Goal: Information Seeking & Learning: Learn about a topic

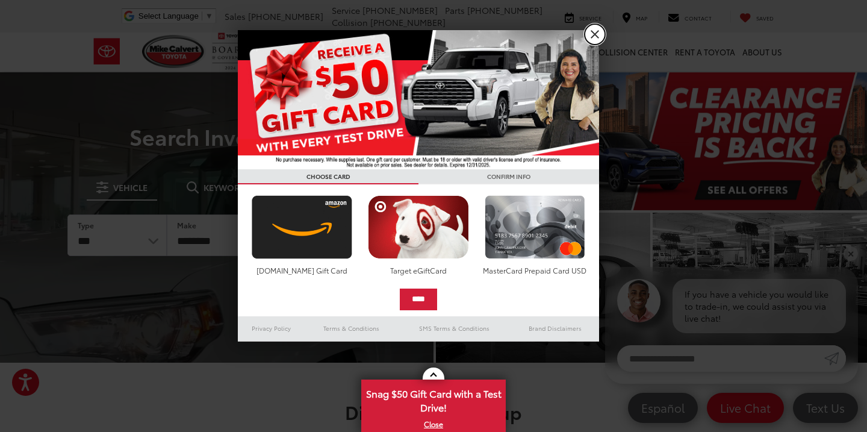
click at [600, 33] on link "X" at bounding box center [595, 34] width 20 height 20
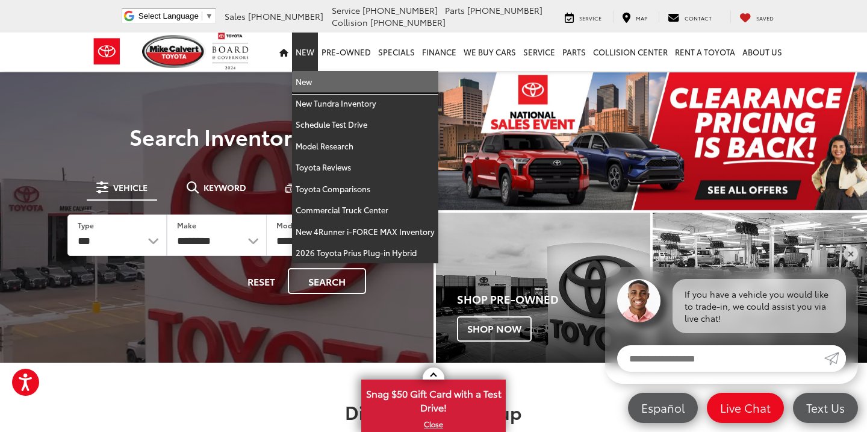
click at [308, 81] on link "New" at bounding box center [365, 82] width 146 height 22
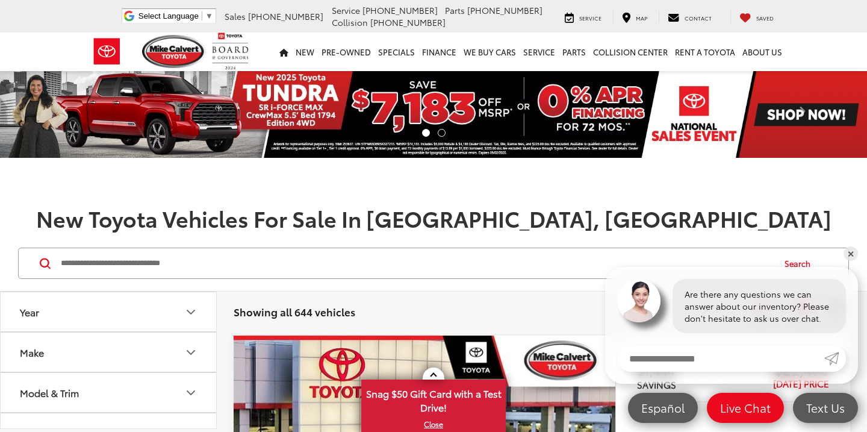
click at [154, 262] on input "Search by Make, Model, or Keyword" at bounding box center [417, 263] width 714 height 29
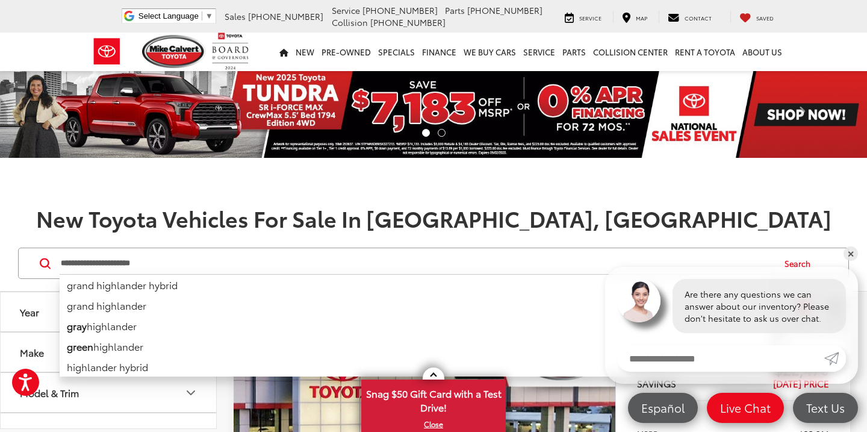
type input "**********"
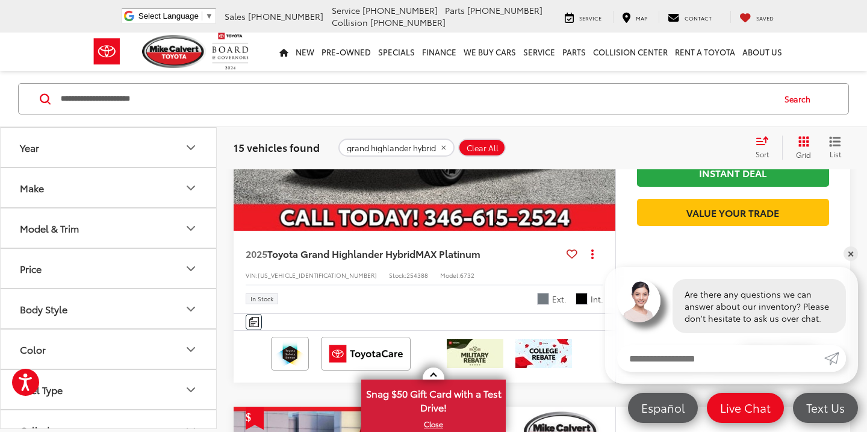
scroll to position [841, 0]
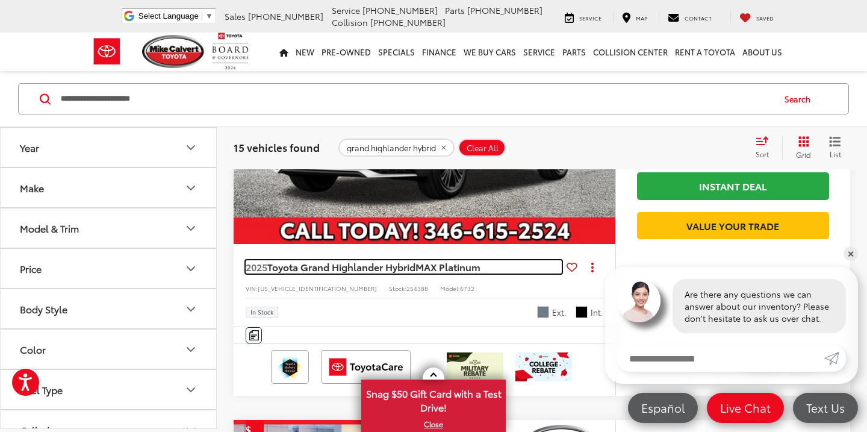
click at [331, 263] on span "Toyota Grand Highlander Hybrid" at bounding box center [341, 267] width 148 height 14
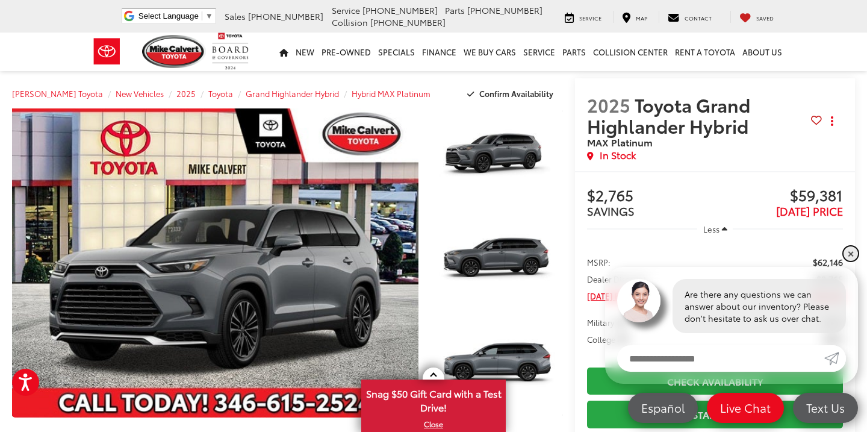
click at [847, 253] on link "✕" at bounding box center [851, 253] width 14 height 14
